Goal: Check status

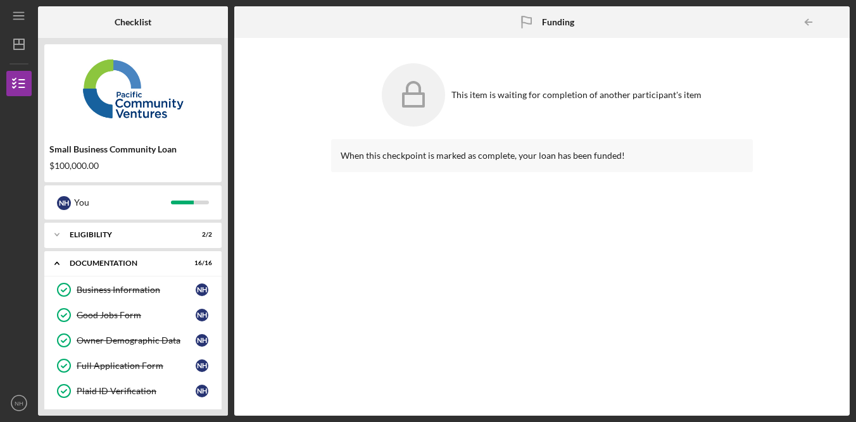
scroll to position [660, 0]
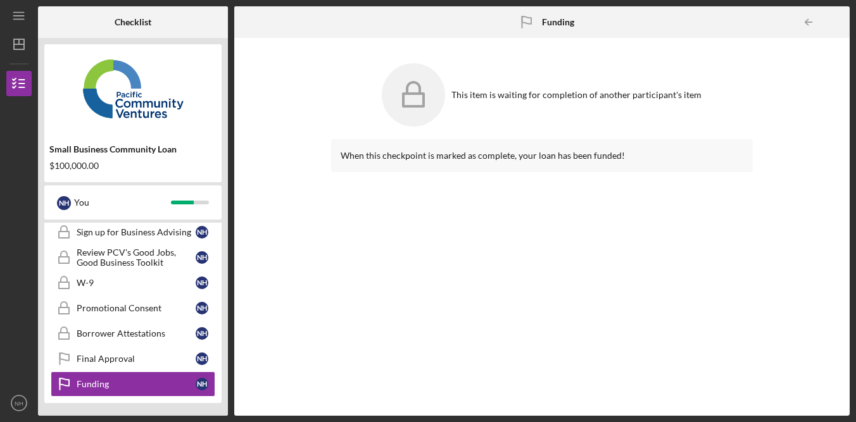
click at [282, 77] on div "This item is waiting for completion of another participant's item When this che…" at bounding box center [541, 226] width 602 height 365
click at [275, 68] on div "This item is waiting for completion of another participant's item When this che…" at bounding box center [541, 226] width 602 height 365
click at [575, 229] on div "When this checkpoint is marked as complete, your loan has been funded!" at bounding box center [541, 268] width 421 height 258
click at [681, 279] on div "When this checkpoint is marked as complete, your loan has been funded!" at bounding box center [541, 268] width 421 height 258
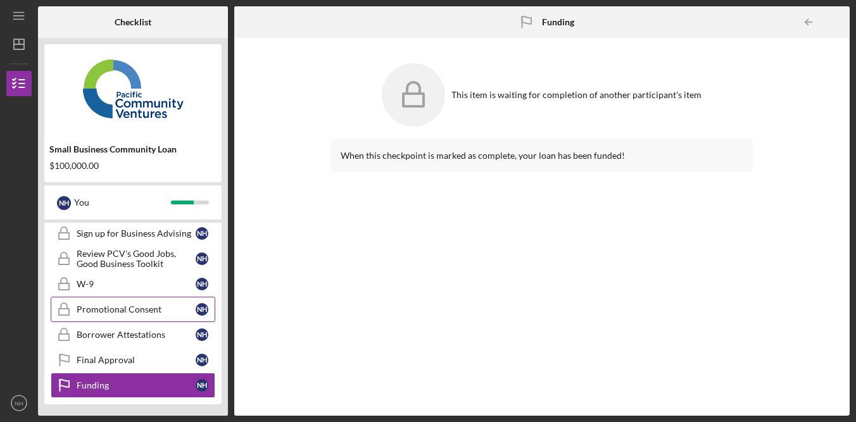
scroll to position [248, 0]
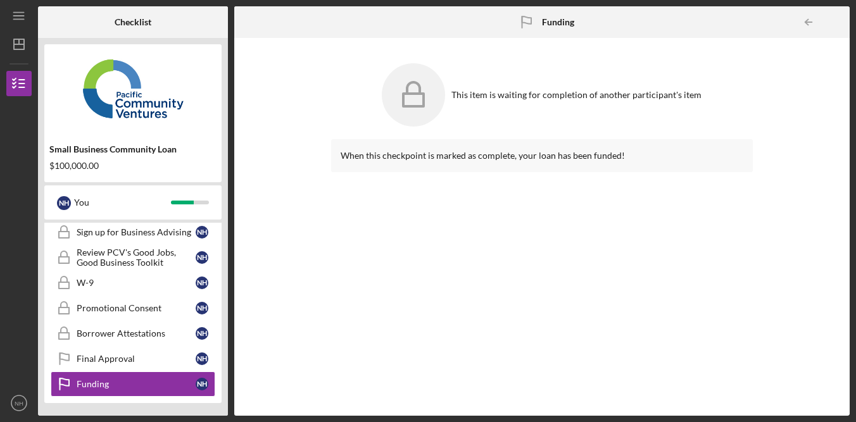
click at [616, 271] on div "When this checkpoint is marked as complete, your loan has been funded!" at bounding box center [541, 268] width 421 height 258
click at [616, 268] on div "When this checkpoint is marked as complete, your loan has been funded!" at bounding box center [541, 268] width 421 height 258
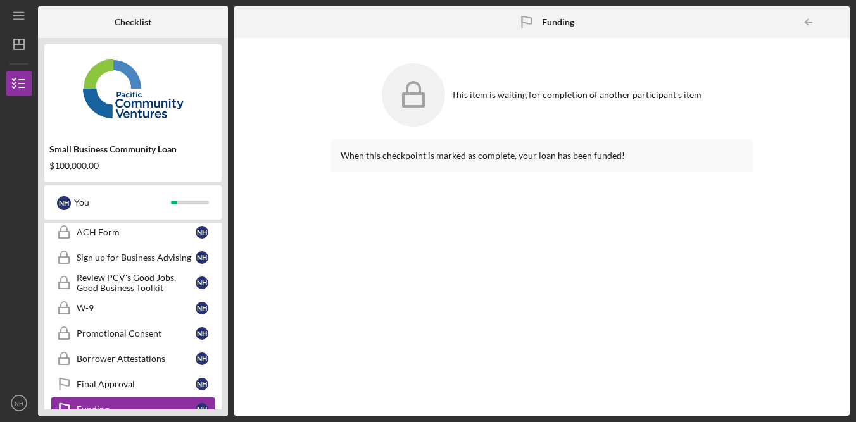
scroll to position [227, 0]
